Goal: Find specific page/section: Find specific page/section

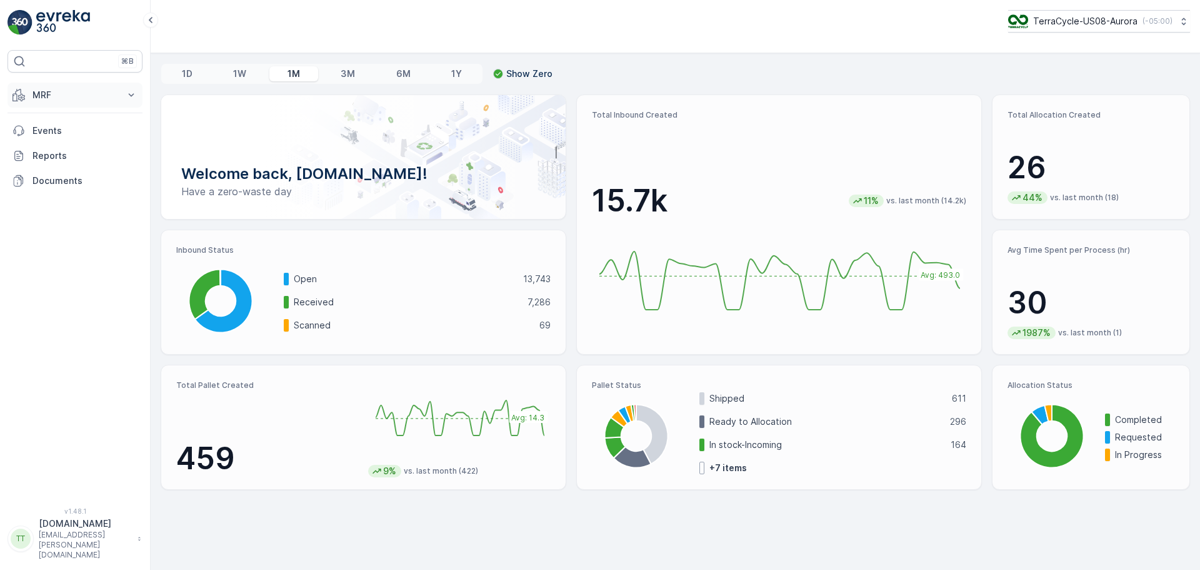
click at [118, 99] on button "MRF" at bounding box center [75, 95] width 135 height 25
click at [58, 151] on link "Pallet" at bounding box center [85, 152] width 116 height 18
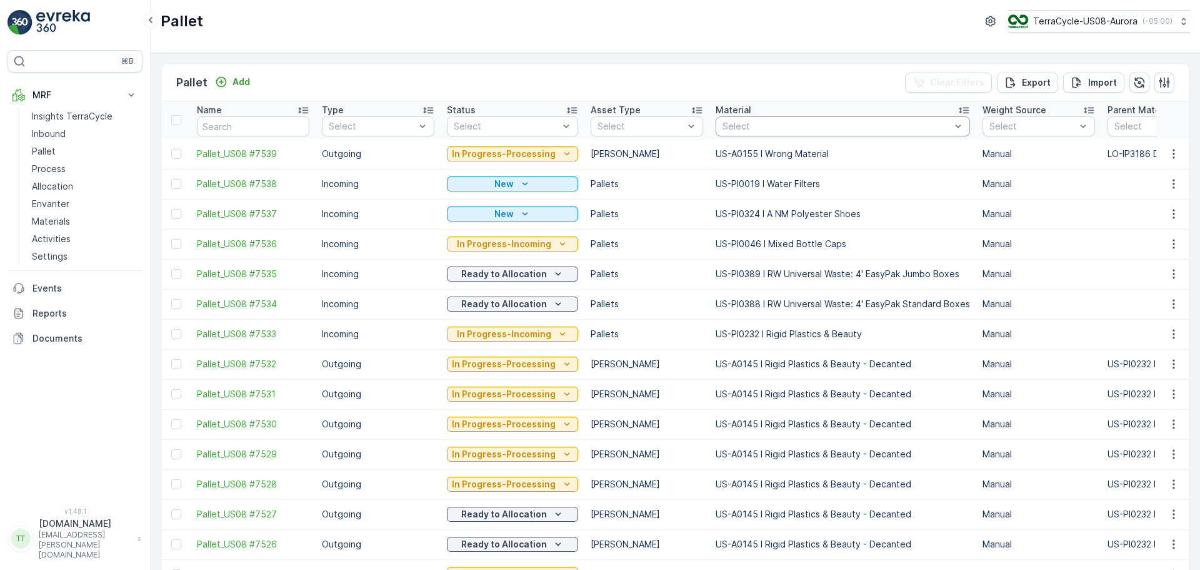
click at [738, 124] on div at bounding box center [836, 126] width 231 height 10
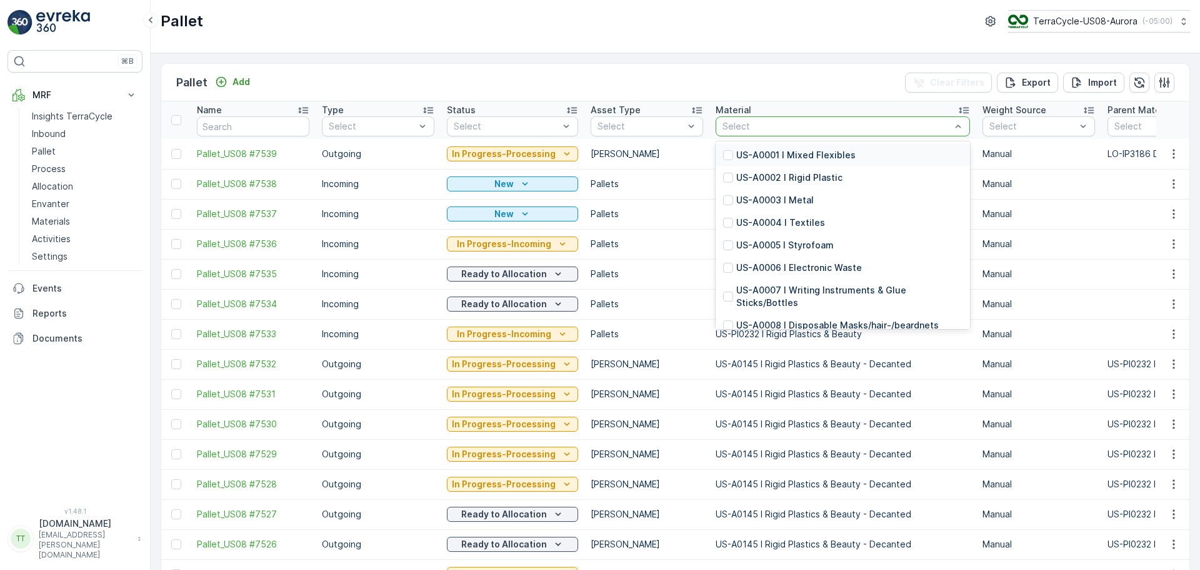
paste input "US-PI0439 I C31638 PPE"
type input "US-PI0439 I C31638 PPE"
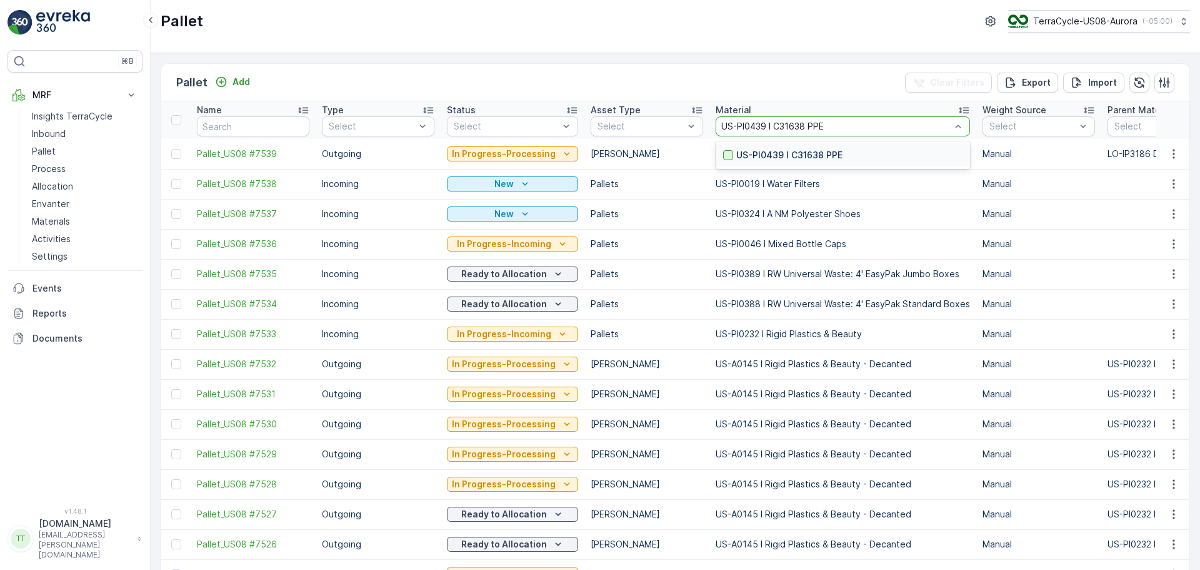
click at [726, 154] on div at bounding box center [728, 155] width 10 height 10
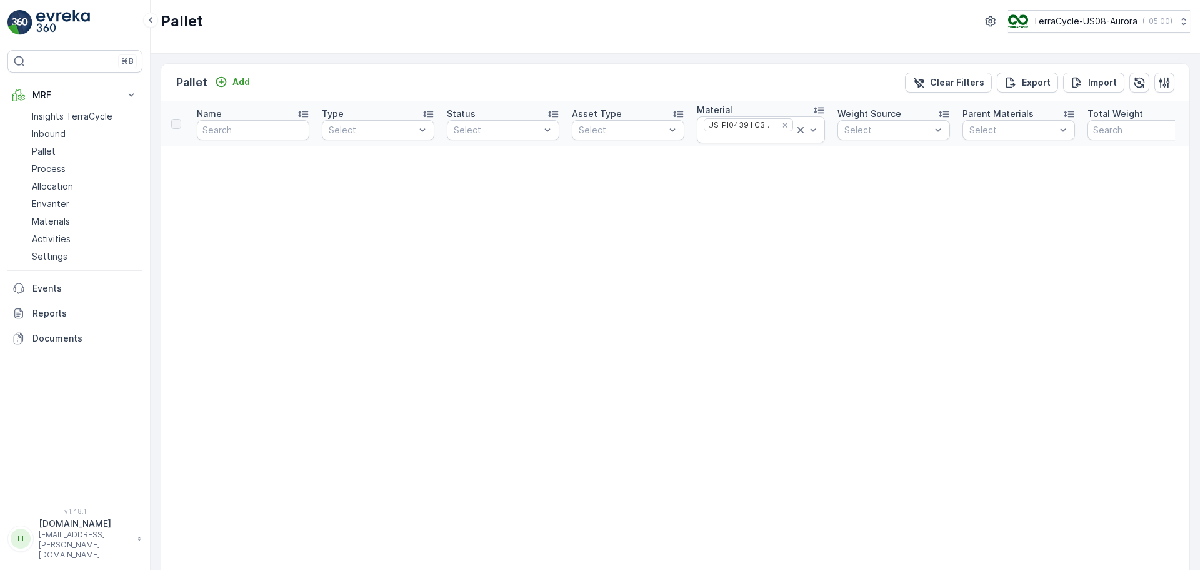
click at [775, 133] on div at bounding box center [749, 138] width 92 height 10
paste input "US-PI0431 I CRW35431 Silicone Containers"
type input "US-PI0431 I CRW35431 Silicone Containers"
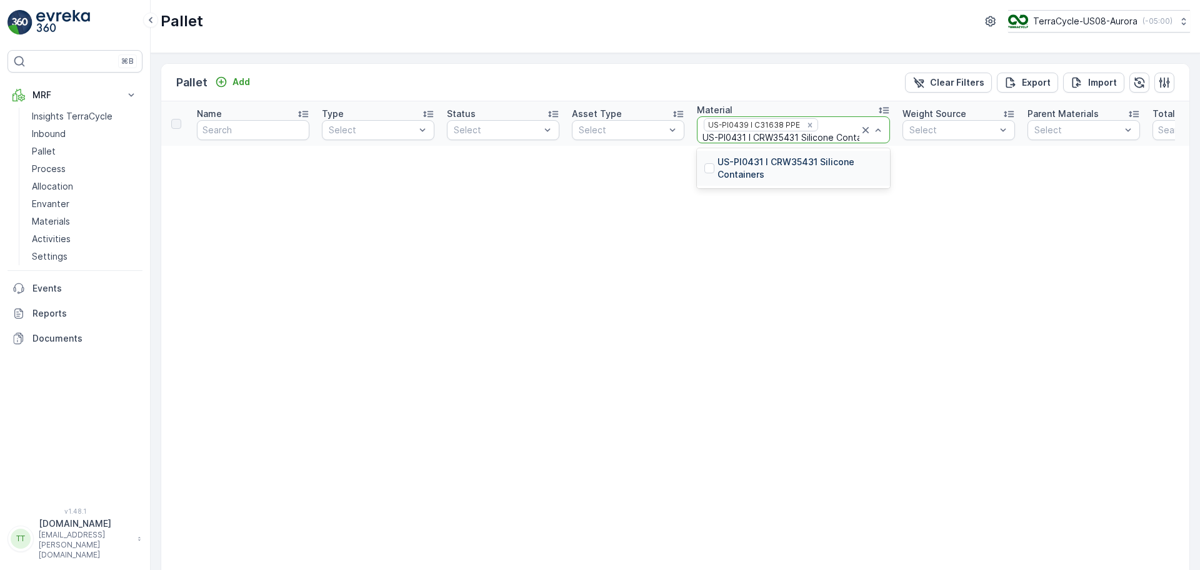
click at [788, 161] on p "US-PI0431 I CRW35431 Silicone Containers" at bounding box center [800, 168] width 165 height 25
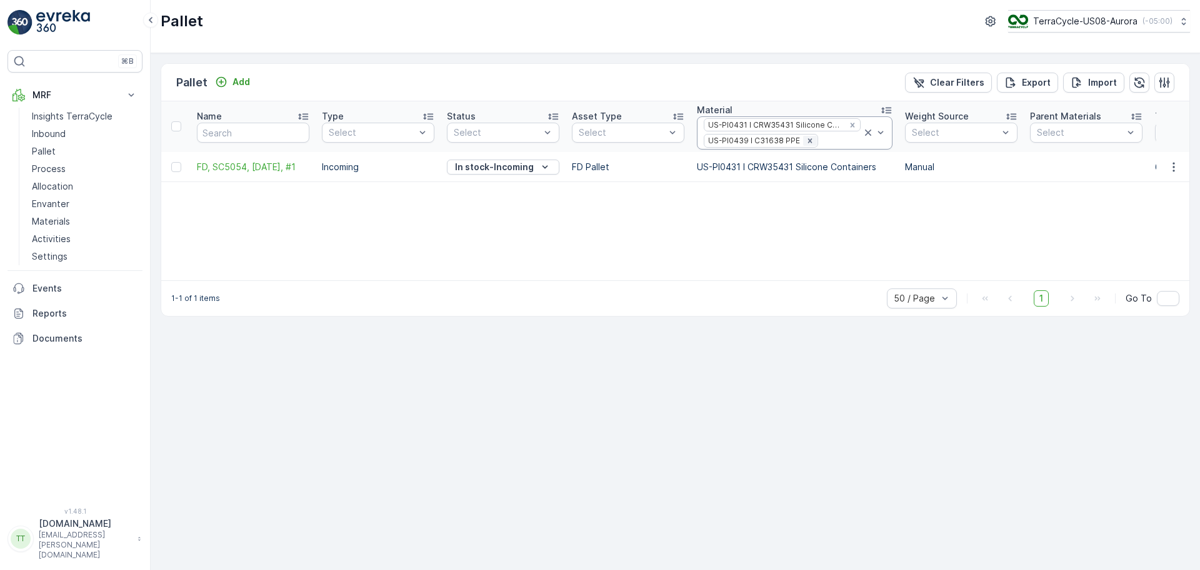
click at [808, 141] on icon "Remove US-PI0439 I C31638 PPE" at bounding box center [810, 140] width 4 height 4
click at [848, 122] on icon "Remove US-PI0431 I CRW35431 Silicone Containers" at bounding box center [852, 125] width 9 height 9
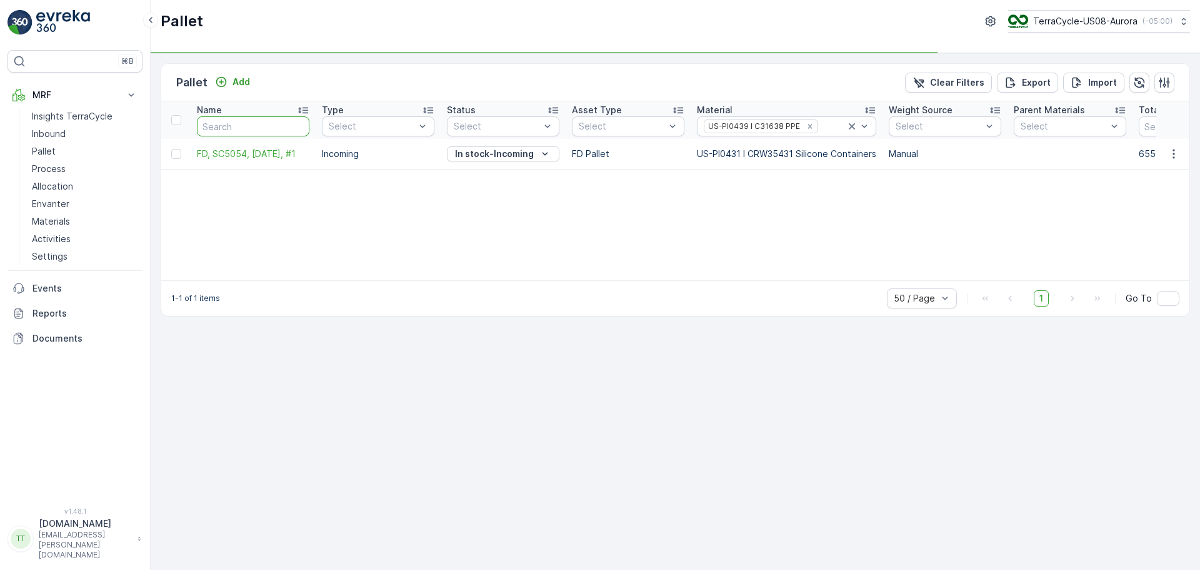
click at [248, 133] on input "text" at bounding box center [253, 126] width 113 height 20
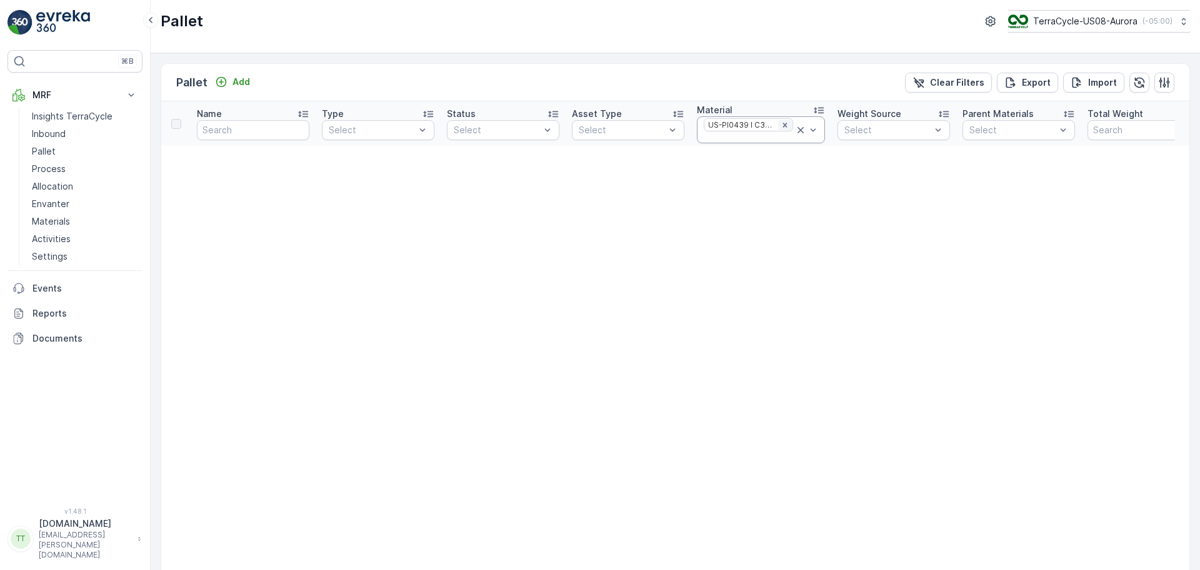
click at [781, 123] on icon "Remove US-PI0439 I C31638 PPE" at bounding box center [785, 125] width 9 height 9
click at [268, 134] on input "text" at bounding box center [253, 126] width 113 height 20
paste input "Pallet_US08 #4664"
type input "Pallet_US08 #4664"
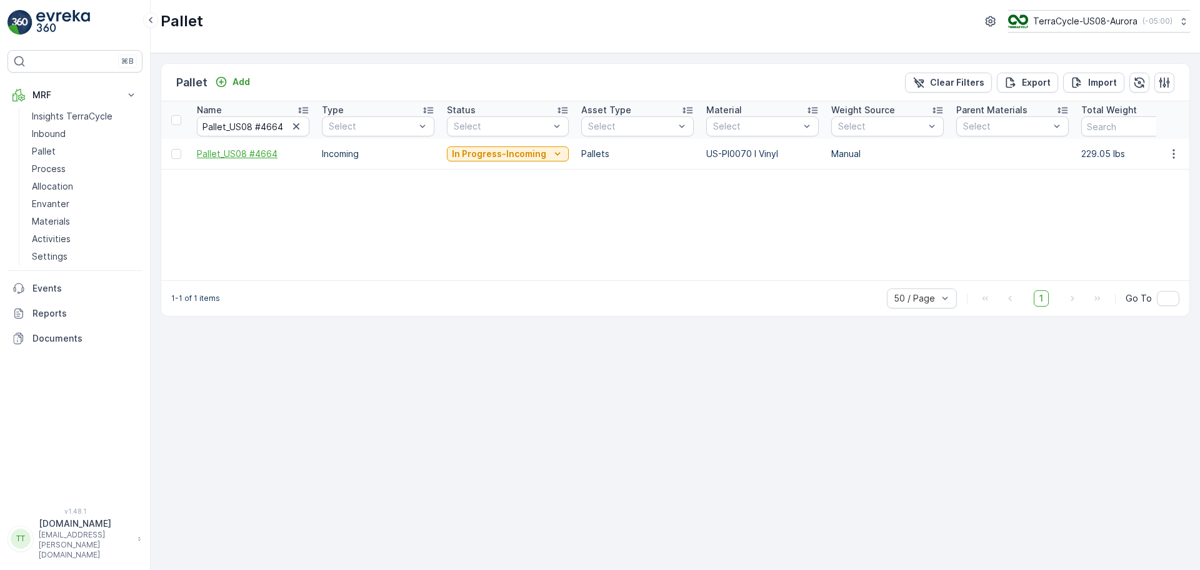
click at [269, 154] on span "Pallet_US08 #4664" at bounding box center [253, 154] width 113 height 13
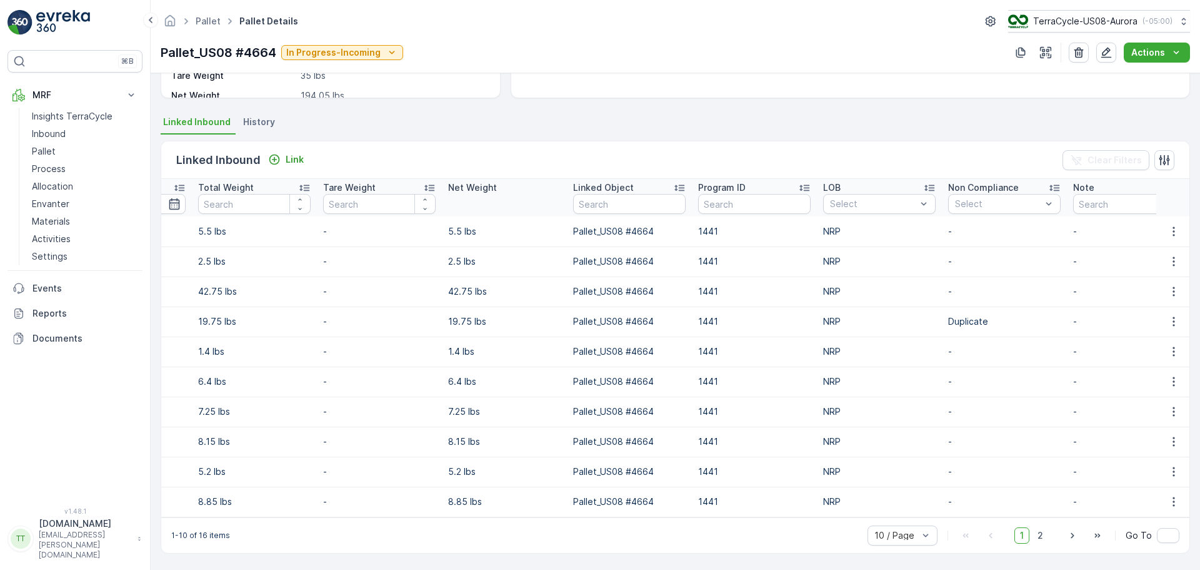
scroll to position [0, 525]
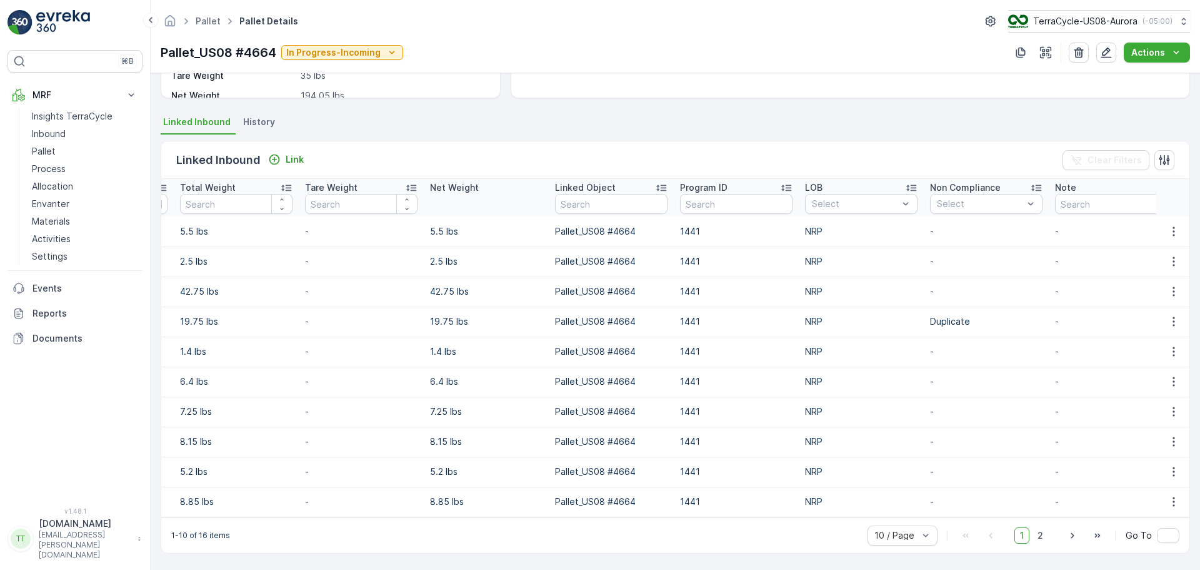
click at [686, 224] on td "1441" at bounding box center [736, 231] width 125 height 30
copy td "1441"
click at [48, 149] on p "Pallet" at bounding box center [44, 151] width 24 height 13
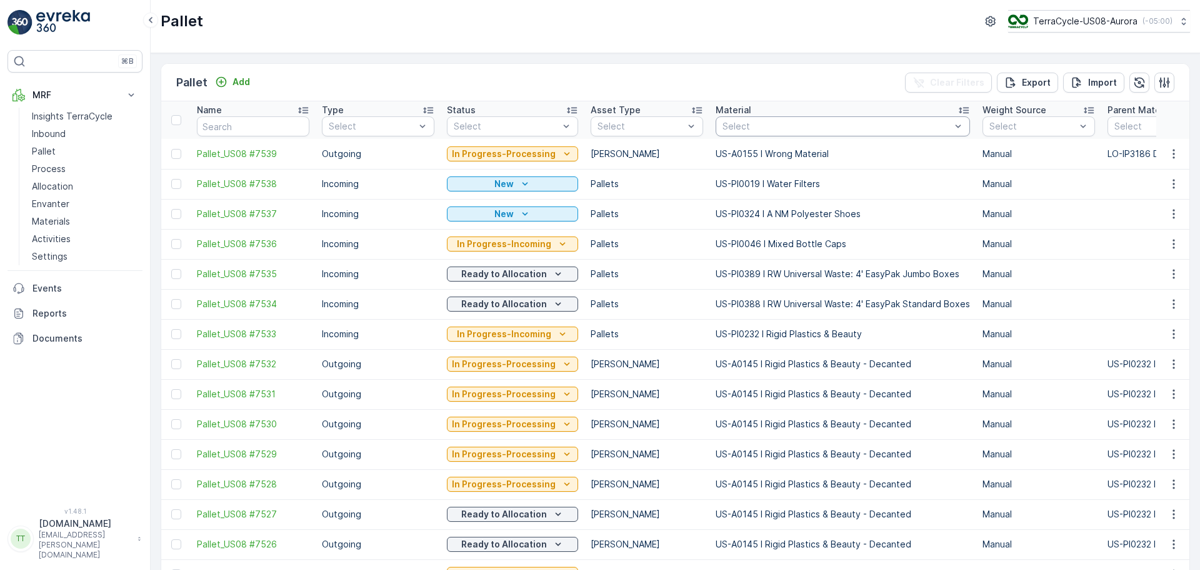
click at [743, 131] on div at bounding box center [836, 126] width 231 height 10
paste input "US-PI0411 I CCA01012 Watersports Equipment"
type input "US-PI0411 I CCA01012 Watersports Equipment"
click at [725, 154] on div at bounding box center [728, 155] width 10 height 10
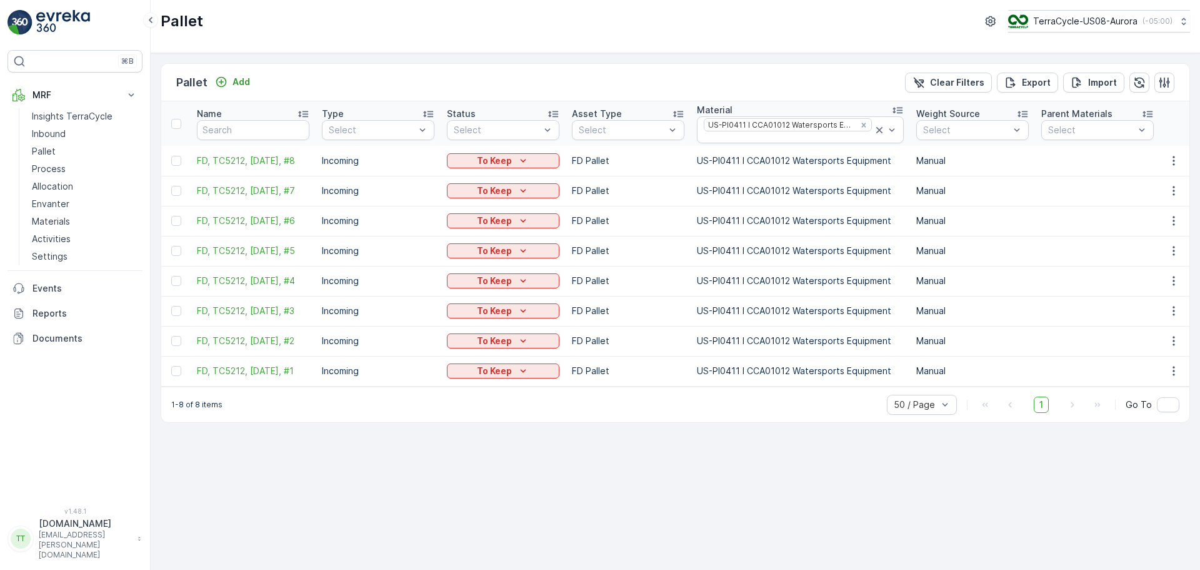
drag, startPoint x: 400, startPoint y: 393, endPoint x: 463, endPoint y: 400, distance: 64.1
click at [463, 400] on div "1-8 of 8 items 50 / Page 1 Go To" at bounding box center [675, 404] width 1028 height 36
drag, startPoint x: 698, startPoint y: 156, endPoint x: 889, endPoint y: 163, distance: 190.8
click at [889, 163] on td "US-PI0411 I CCA01012 Watersports Equipment" at bounding box center [800, 161] width 219 height 30
copy td "US-PI0411 I CCA01012 Watersports Equipment"
